Goal: Task Accomplishment & Management: Manage account settings

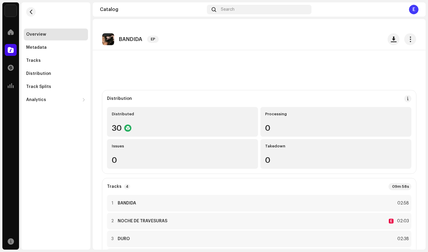
scroll to position [34, 0]
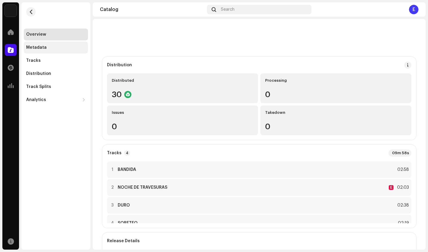
click at [38, 50] on div "Metadata" at bounding box center [56, 48] width 64 height 12
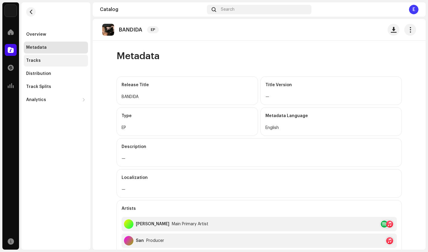
click at [51, 59] on div "Tracks" at bounding box center [55, 60] width 59 height 5
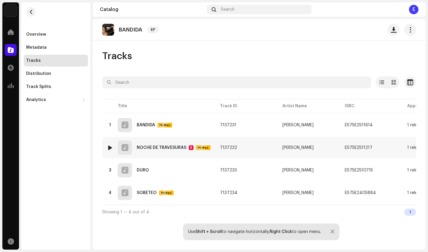
click at [167, 148] on div "NOCHE DE TRAVESURAS" at bounding box center [162, 148] width 50 height 4
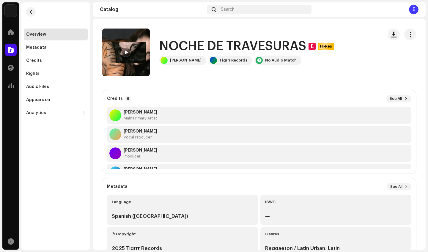
scroll to position [1, 0]
click at [408, 34] on span "button" at bounding box center [411, 34] width 6 height 5
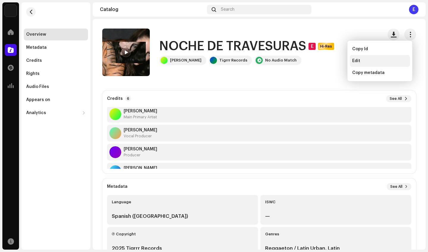
click at [375, 57] on div "Edit" at bounding box center [380, 61] width 60 height 12
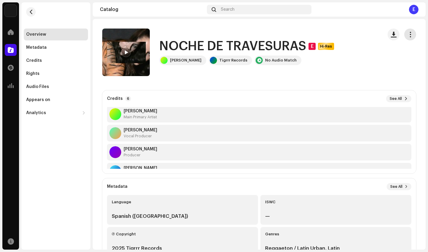
click at [408, 37] on span "button" at bounding box center [411, 34] width 6 height 5
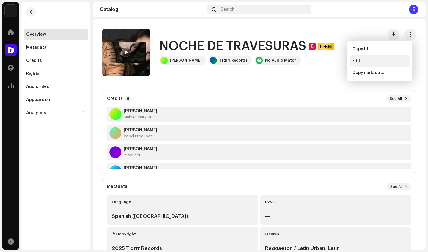
click at [379, 59] on div "Edit" at bounding box center [379, 61] width 55 height 5
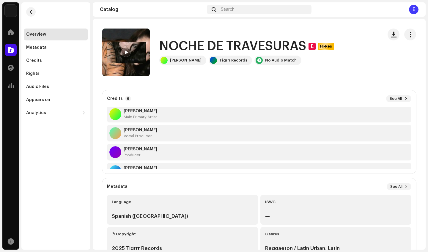
scroll to position [0, 0]
click at [408, 34] on span "button" at bounding box center [411, 34] width 6 height 5
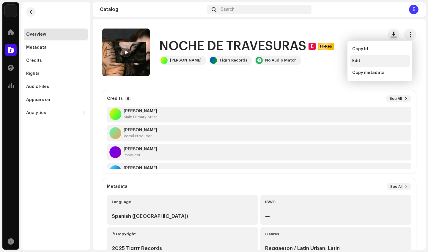
click at [371, 59] on div "Edit" at bounding box center [379, 61] width 55 height 5
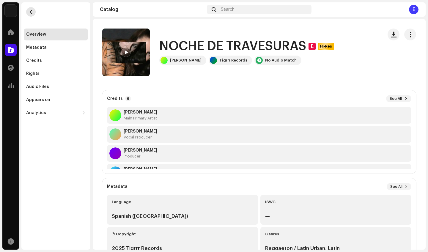
click at [32, 13] on span "button" at bounding box center [31, 12] width 4 height 5
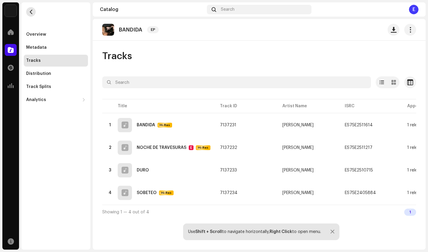
click at [33, 13] on button "button" at bounding box center [31, 12] width 10 height 10
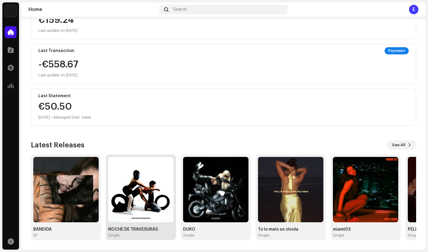
scroll to position [86, 0]
click at [138, 194] on img at bounding box center [140, 189] width 65 height 65
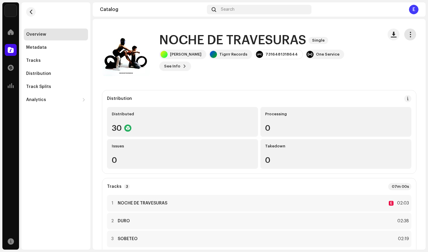
click at [408, 35] on span "button" at bounding box center [411, 34] width 6 height 5
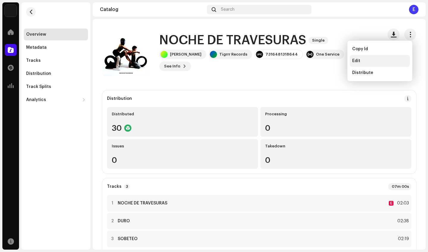
click at [380, 64] on div "Edit" at bounding box center [380, 61] width 60 height 12
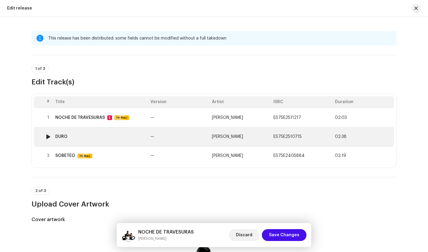
scroll to position [21, 0]
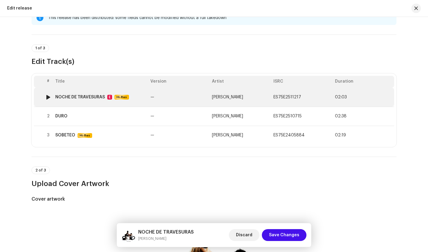
click at [96, 98] on div "NOCHE DE TRAVESURAS" at bounding box center [80, 97] width 50 height 5
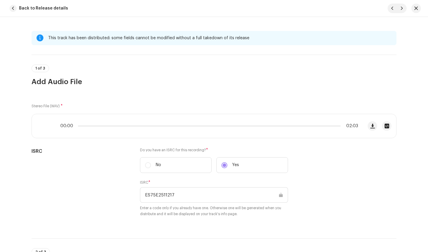
scroll to position [163, 0]
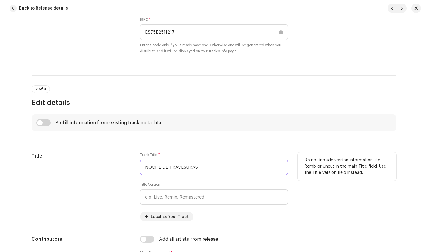
drag, startPoint x: 204, startPoint y: 169, endPoint x: 115, endPoint y: 165, distance: 89.0
click at [115, 165] on div "Title Track Title * NOCHE DE TRAVESURAS Title Version Localize Your Track Do no…" at bounding box center [214, 187] width 365 height 69
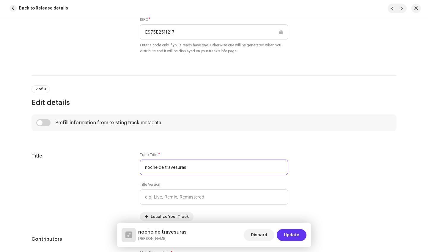
type input "noche de travesuras"
click at [289, 237] on span "Update" at bounding box center [291, 235] width 15 height 12
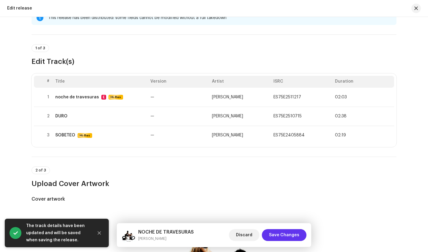
click at [284, 235] on span "Save Changes" at bounding box center [284, 235] width 30 height 12
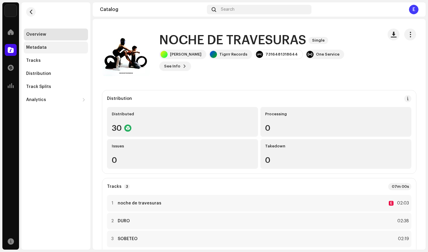
click at [42, 49] on div "Metadata" at bounding box center [36, 47] width 21 height 5
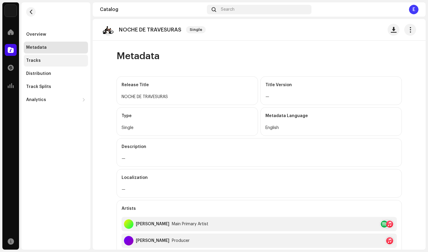
click at [41, 59] on div "Tracks" at bounding box center [55, 60] width 59 height 5
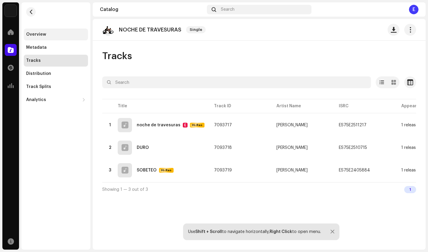
click at [42, 39] on div "Overview" at bounding box center [56, 35] width 64 height 12
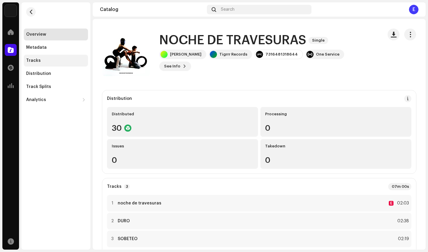
click at [41, 63] on div "Tracks" at bounding box center [56, 61] width 64 height 12
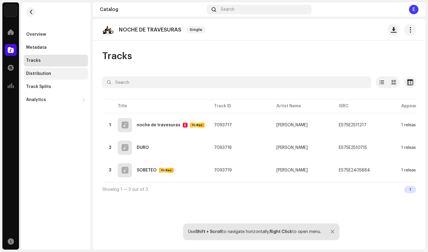
click at [43, 76] on div "Distribution" at bounding box center [56, 74] width 64 height 12
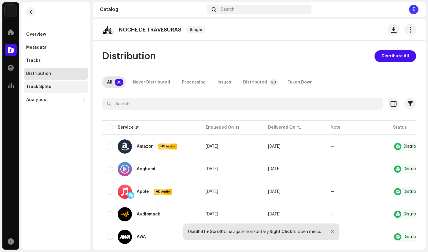
click at [44, 90] on div "Track Splits" at bounding box center [56, 87] width 64 height 12
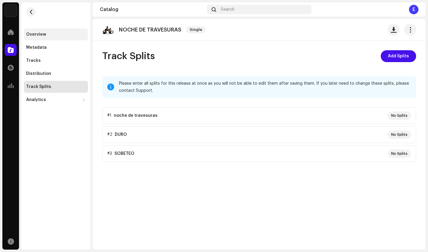
click at [48, 36] on div "Overview" at bounding box center [55, 34] width 59 height 5
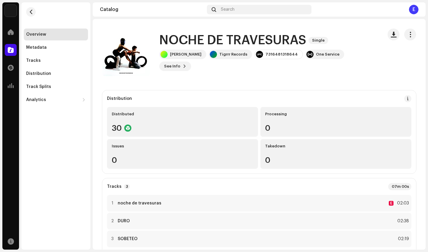
click at [34, 17] on re-m-nav-back at bounding box center [31, 15] width 14 height 26
click at [32, 14] on span "button" at bounding box center [31, 12] width 4 height 5
